Goal: Task Accomplishment & Management: Use online tool/utility

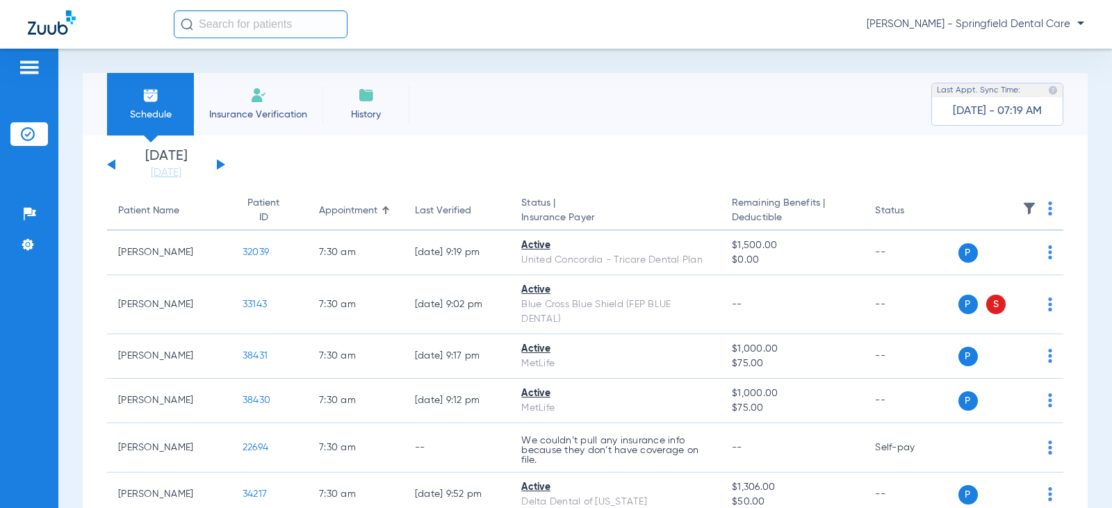
click at [242, 19] on input "text" at bounding box center [261, 24] width 174 height 28
paste input "[PERSON_NAME]"
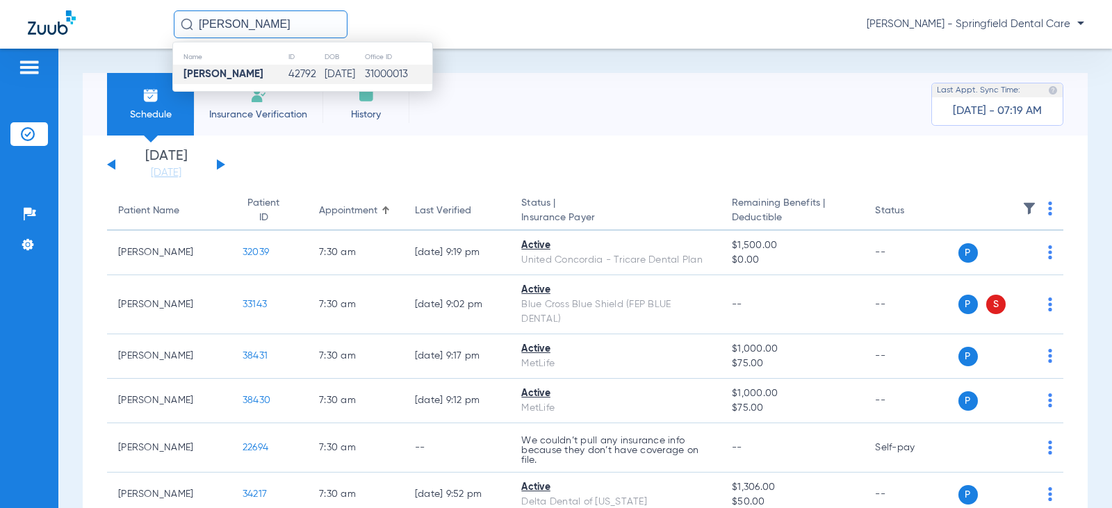
type input "[PERSON_NAME]"
click at [245, 69] on td "[PERSON_NAME]" at bounding box center [230, 74] width 115 height 19
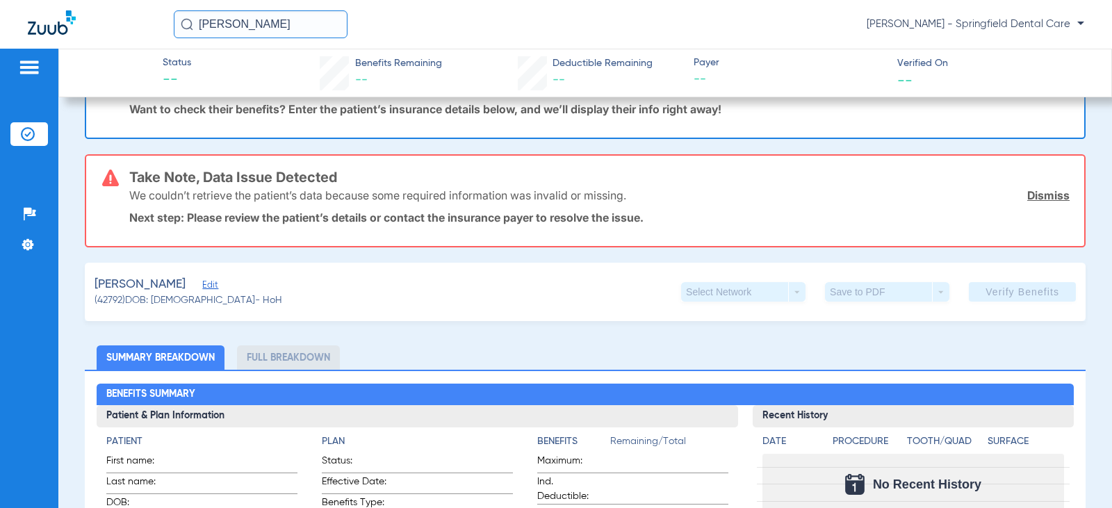
scroll to position [69, 0]
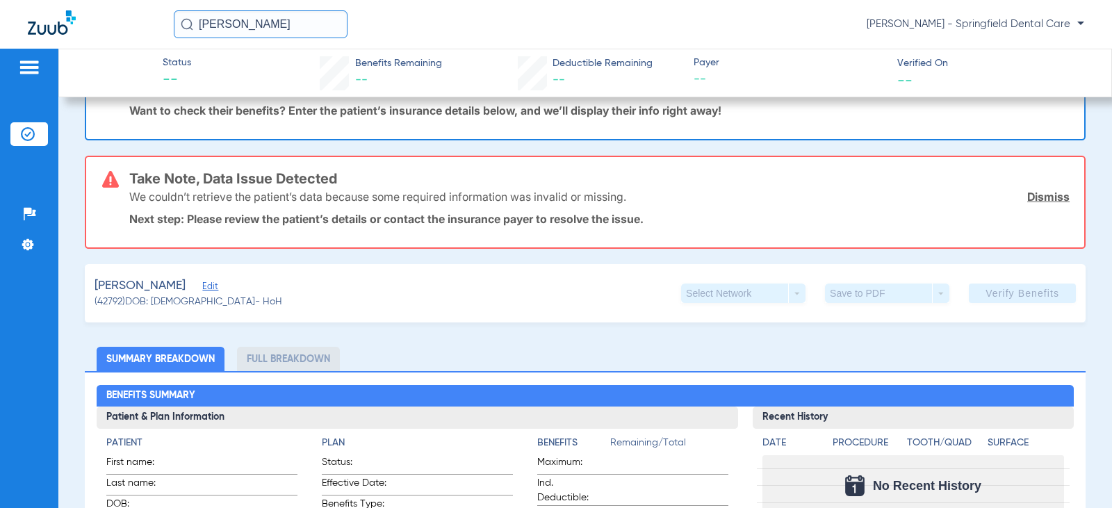
click at [202, 284] on span "Edit" at bounding box center [208, 287] width 13 height 13
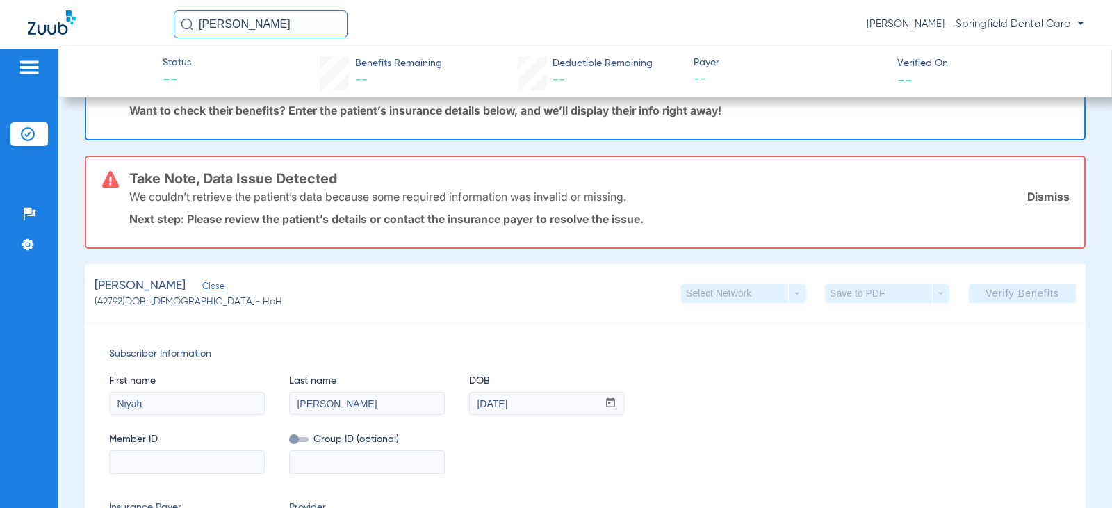
scroll to position [208, 0]
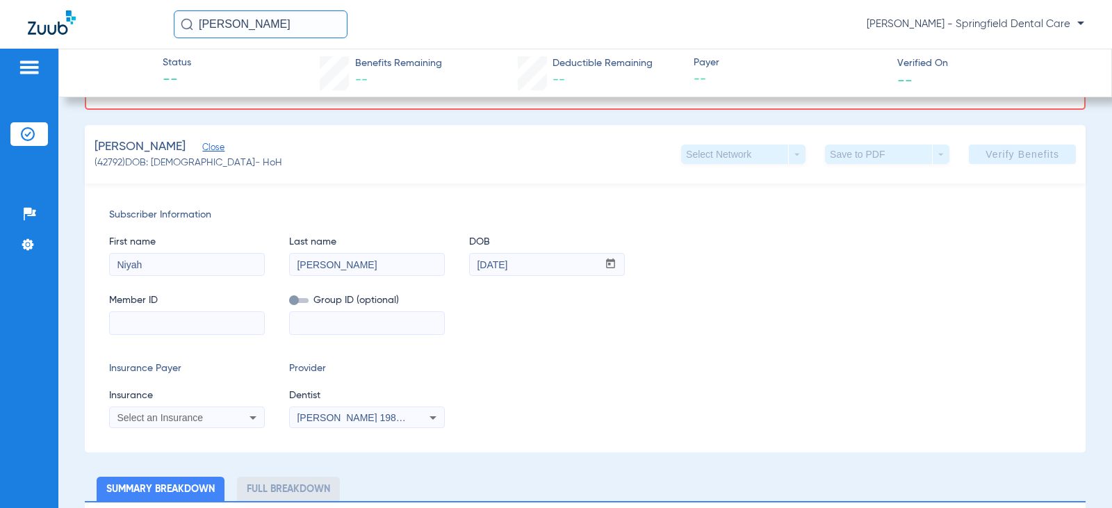
click at [193, 325] on input at bounding box center [187, 323] width 154 height 22
paste input "985634223"
type input "985634223"
drag, startPoint x: 203, startPoint y: 393, endPoint x: 200, endPoint y: 402, distance: 8.8
click at [203, 395] on span "Insurance" at bounding box center [187, 395] width 156 height 15
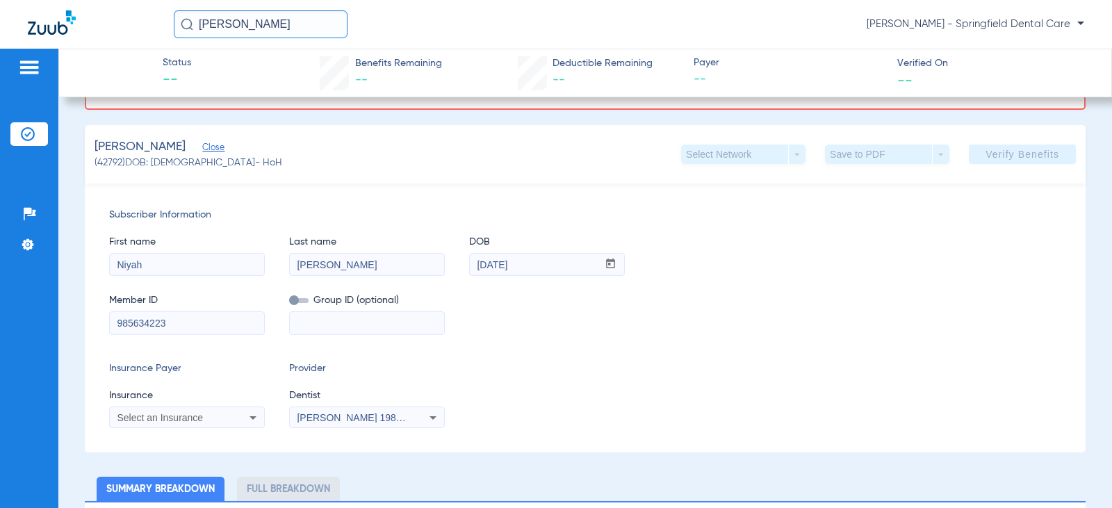
click at [198, 411] on div "Select an Insurance" at bounding box center [187, 417] width 154 height 17
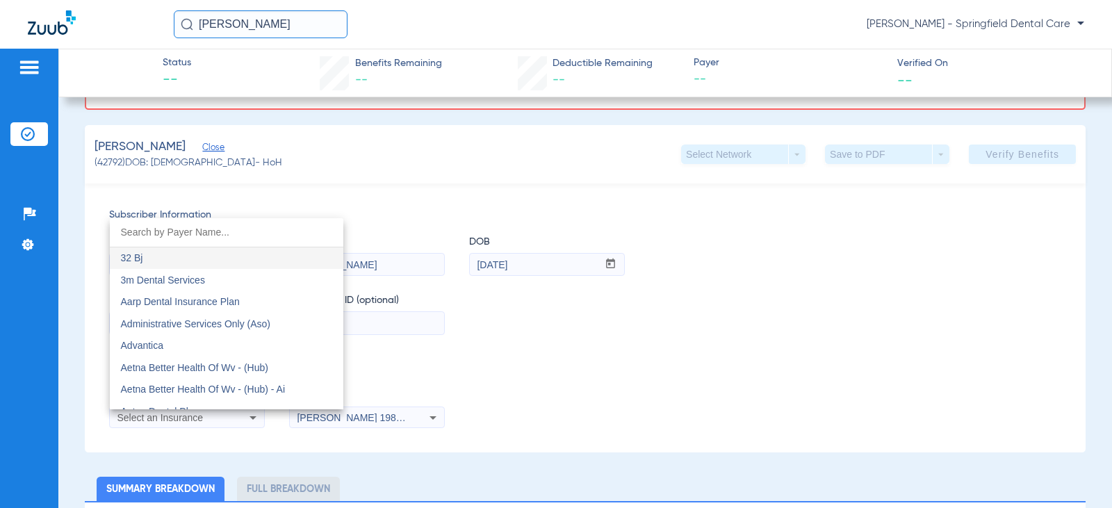
click at [186, 226] on input "dropdown search" at bounding box center [226, 232] width 233 height 28
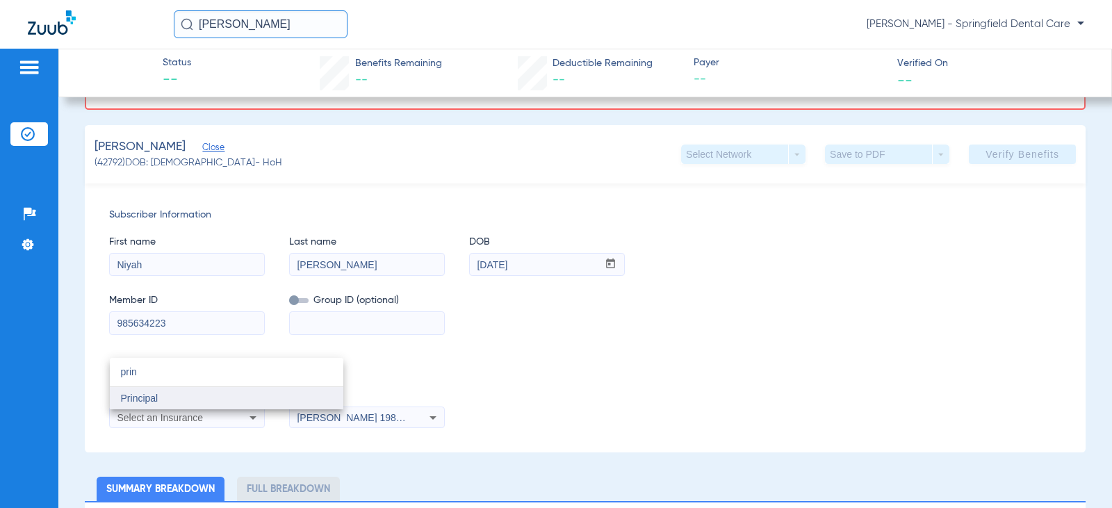
type input "prin"
click at [132, 401] on span "Principal" at bounding box center [140, 398] width 38 height 11
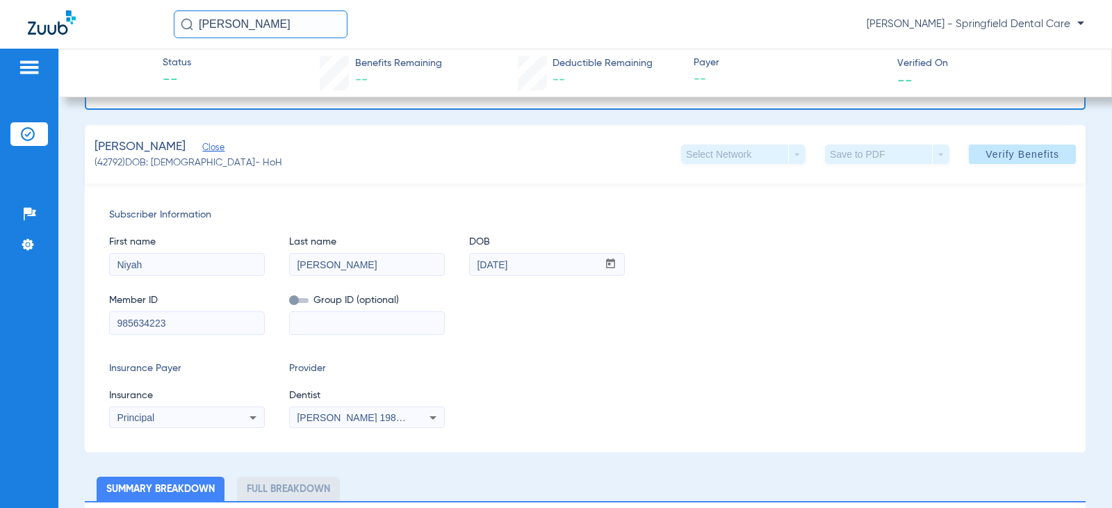
click at [294, 418] on div "[PERSON_NAME] 1982829420" at bounding box center [367, 417] width 154 height 17
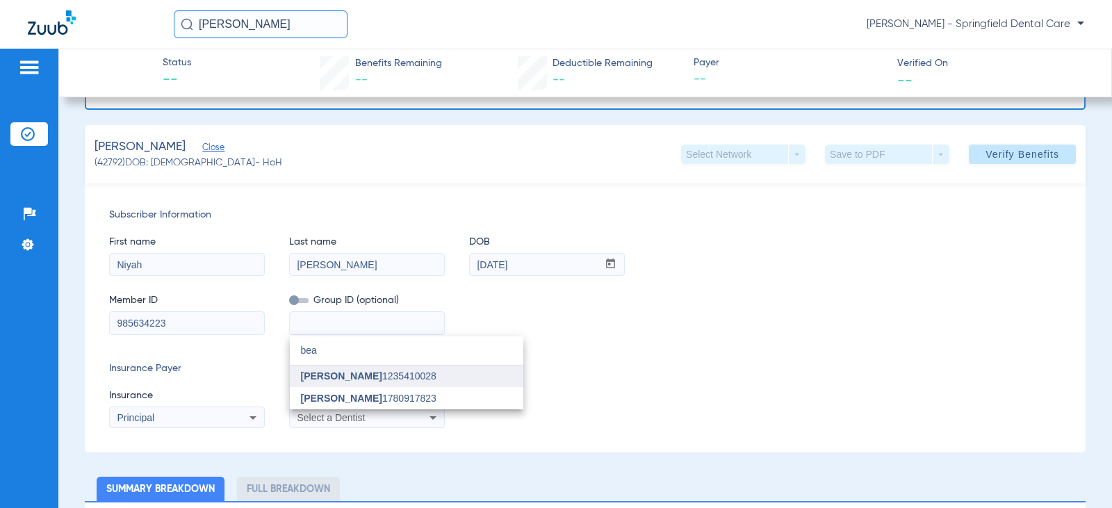
type input "bea"
click at [354, 373] on span "[PERSON_NAME]" at bounding box center [341, 375] width 81 height 11
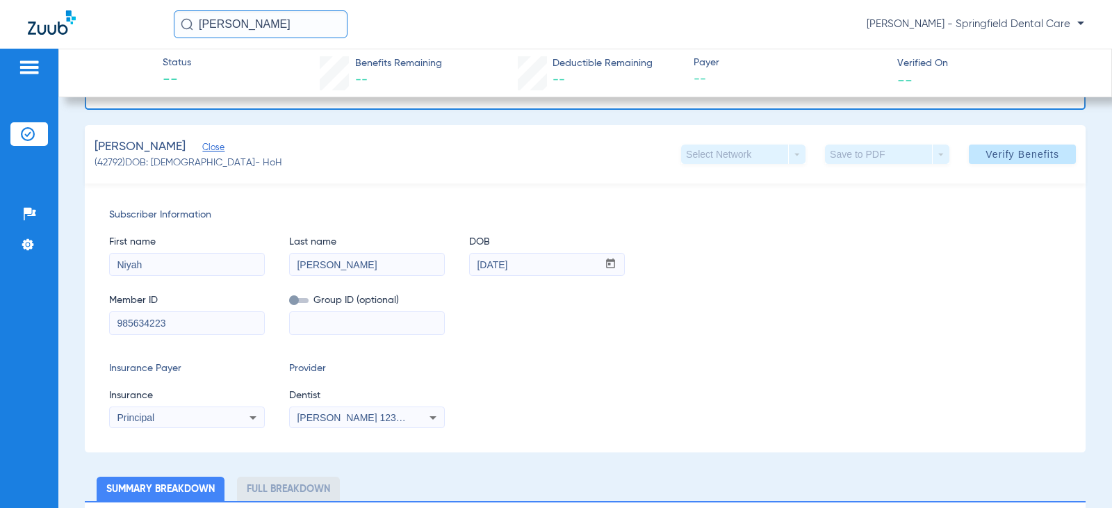
click at [466, 367] on div "Insurance Payer Insurance Principal Provider Dentist [PERSON_NAME] 1235410028" at bounding box center [585, 394] width 952 height 67
click at [1039, 147] on span at bounding box center [1022, 154] width 107 height 33
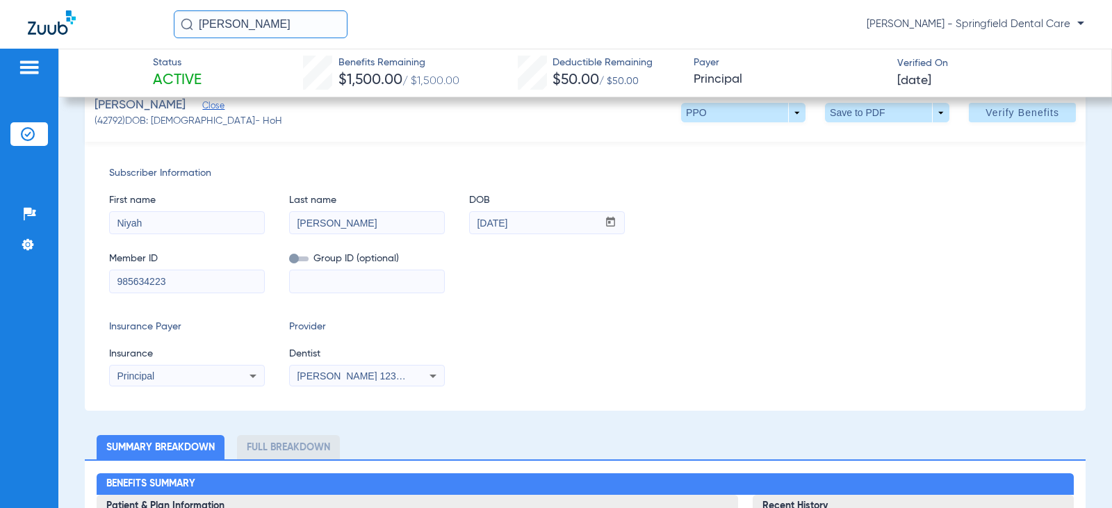
scroll to position [0, 0]
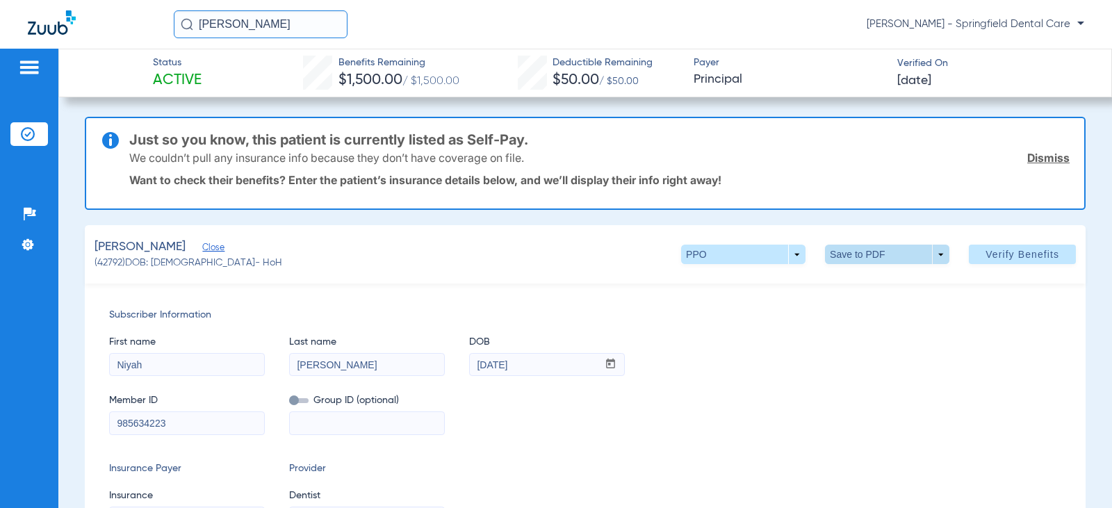
click at [893, 252] on span at bounding box center [887, 254] width 124 height 19
click at [875, 278] on span "Save to PDF" at bounding box center [881, 282] width 55 height 10
click at [1032, 156] on link "Dismiss" at bounding box center [1048, 158] width 42 height 14
